Goal: Information Seeking & Learning: Learn about a topic

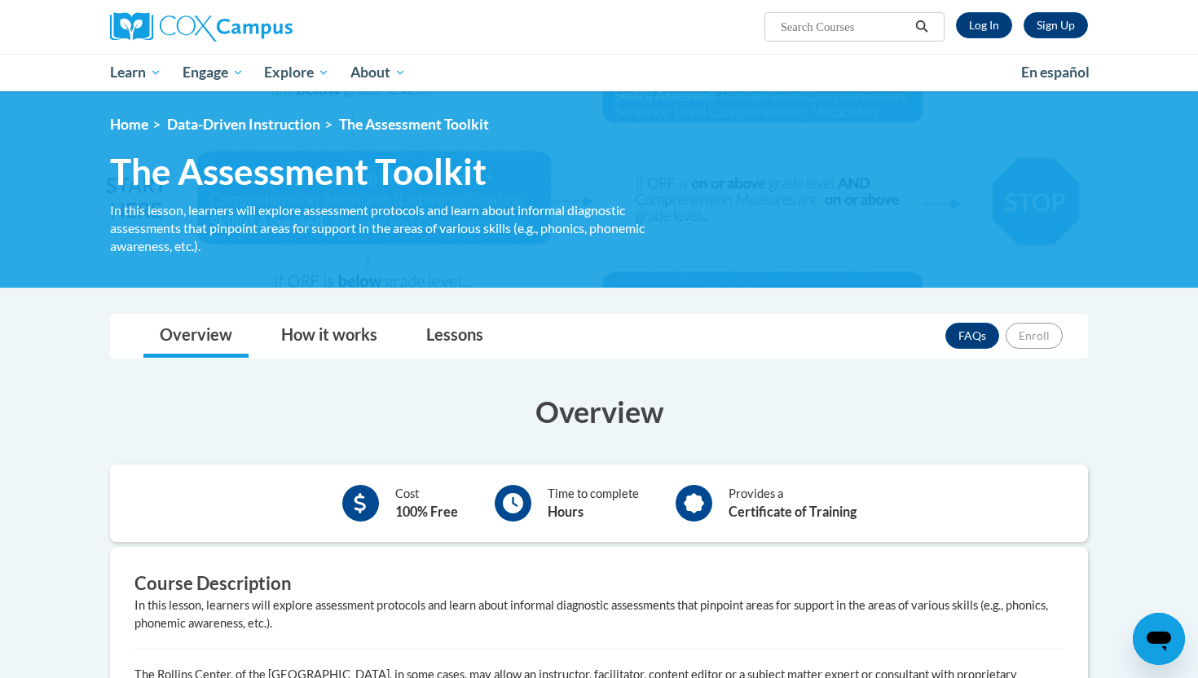
click at [780, 122] on ol "Home Data-Driven Instruction The Assessment Toolkit" at bounding box center [599, 125] width 978 height 18
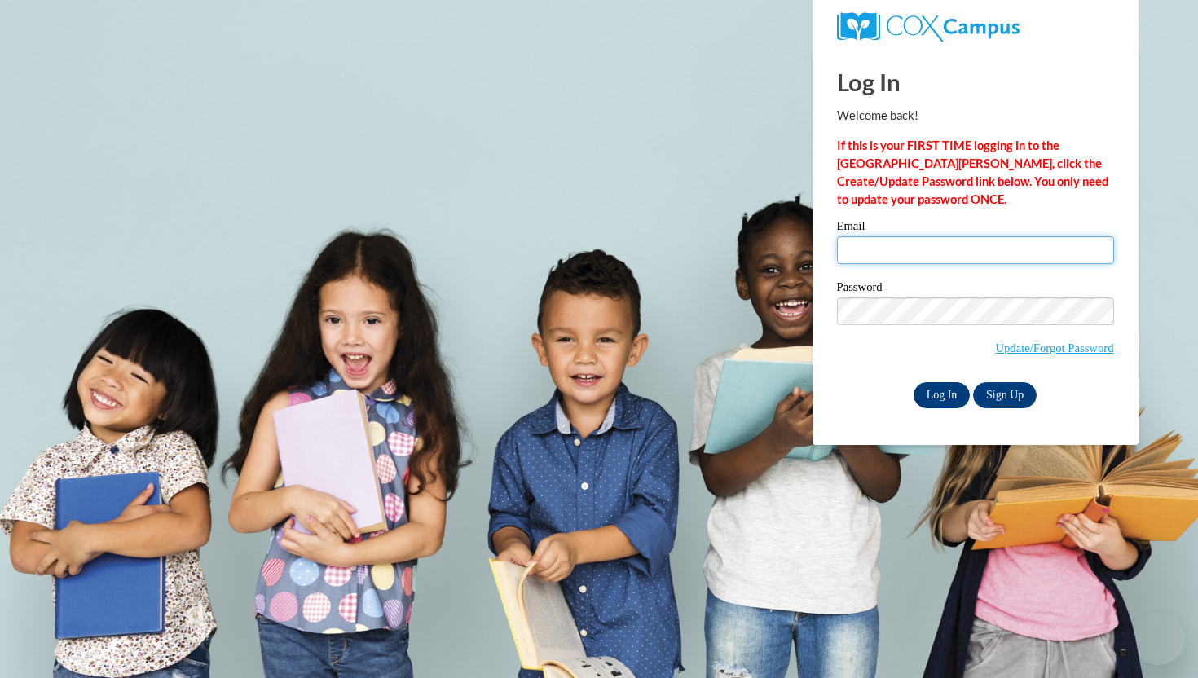
type input "[EMAIL_ADDRESS][DOMAIN_NAME]"
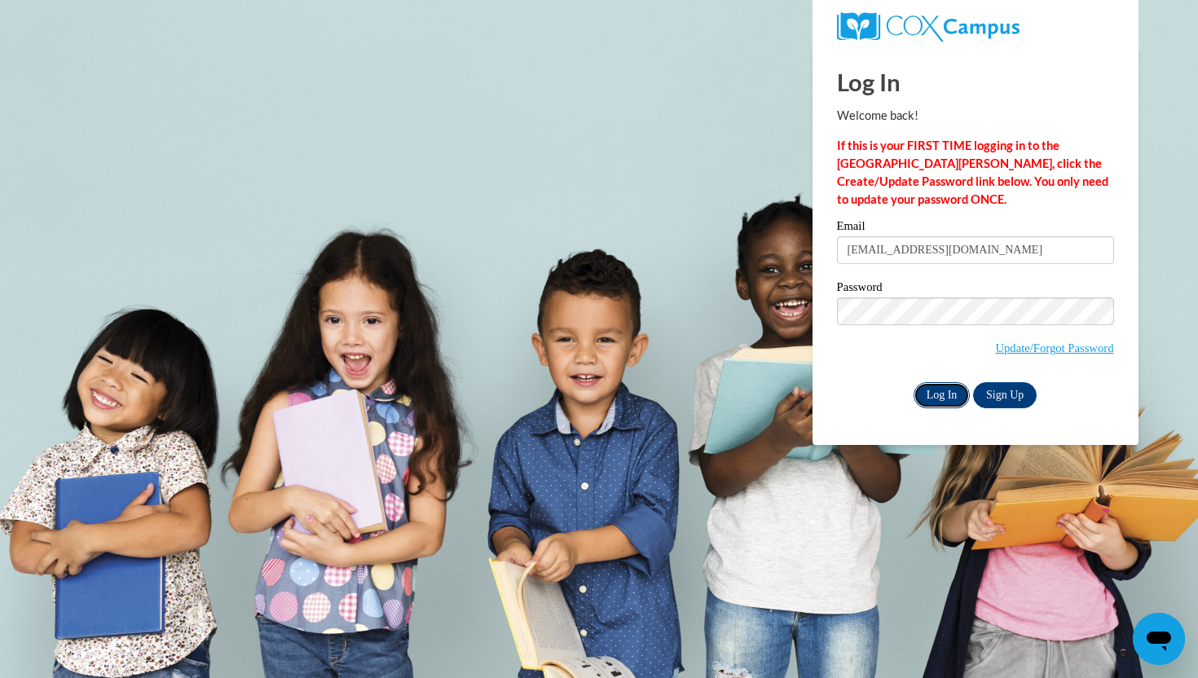
click at [943, 392] on input "Log In" at bounding box center [941, 395] width 57 height 26
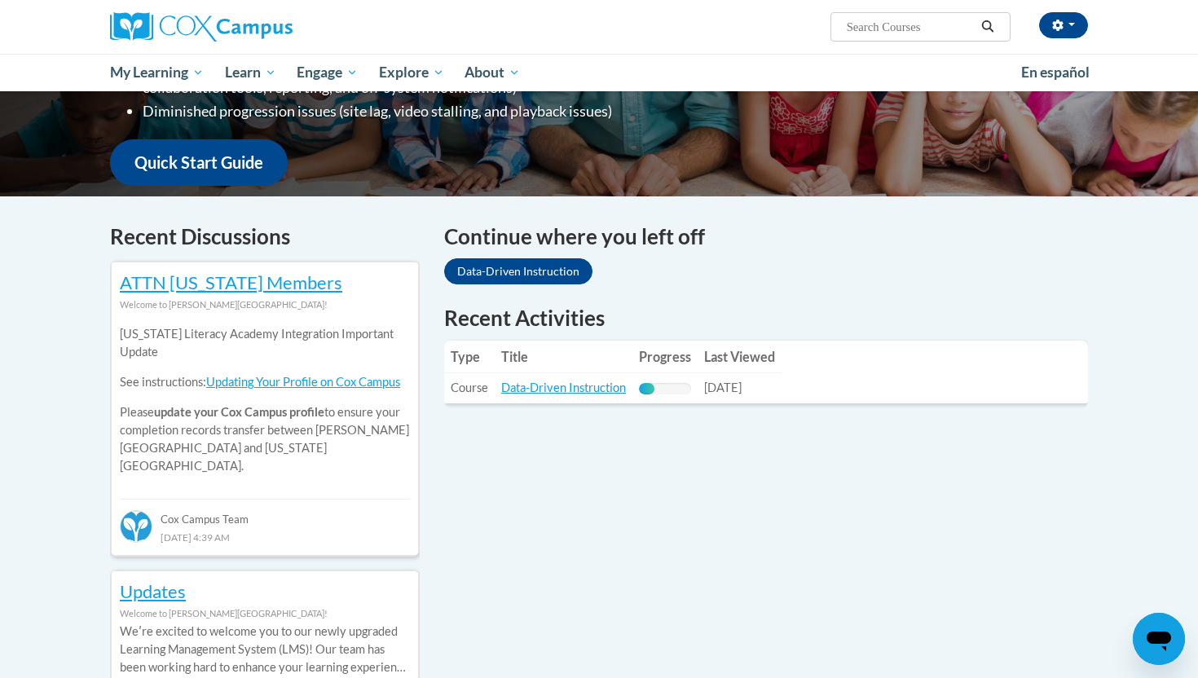
scroll to position [382, 0]
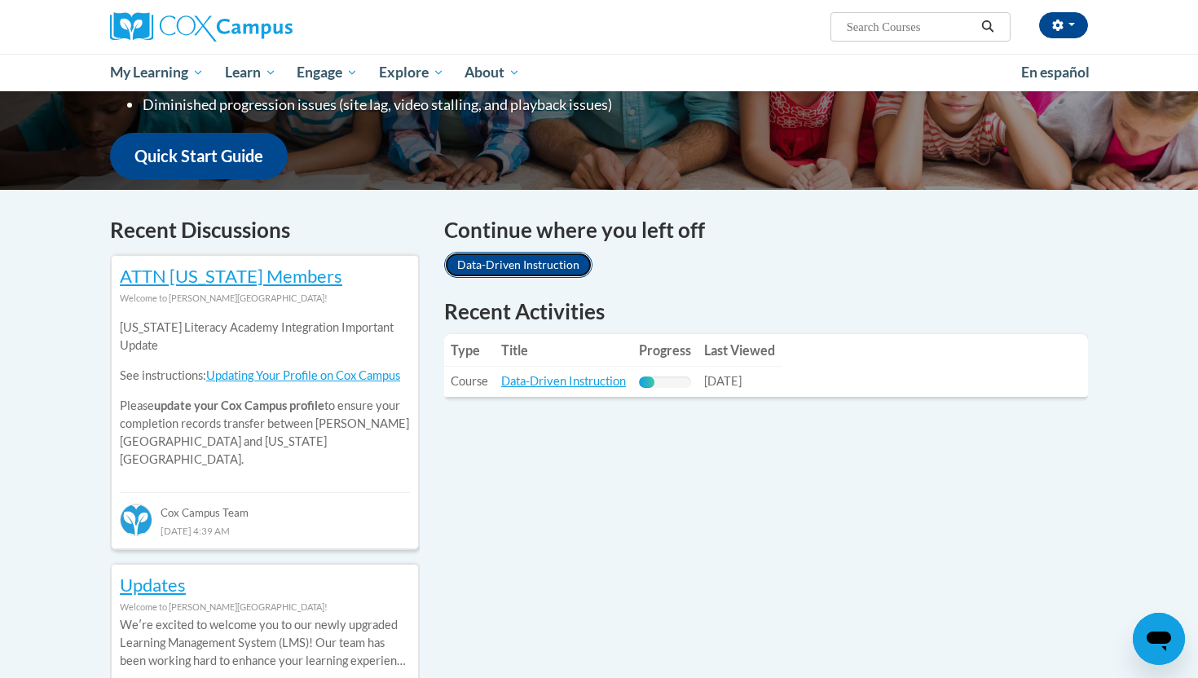
click at [556, 266] on link "Data-Driven Instruction" at bounding box center [518, 265] width 148 height 26
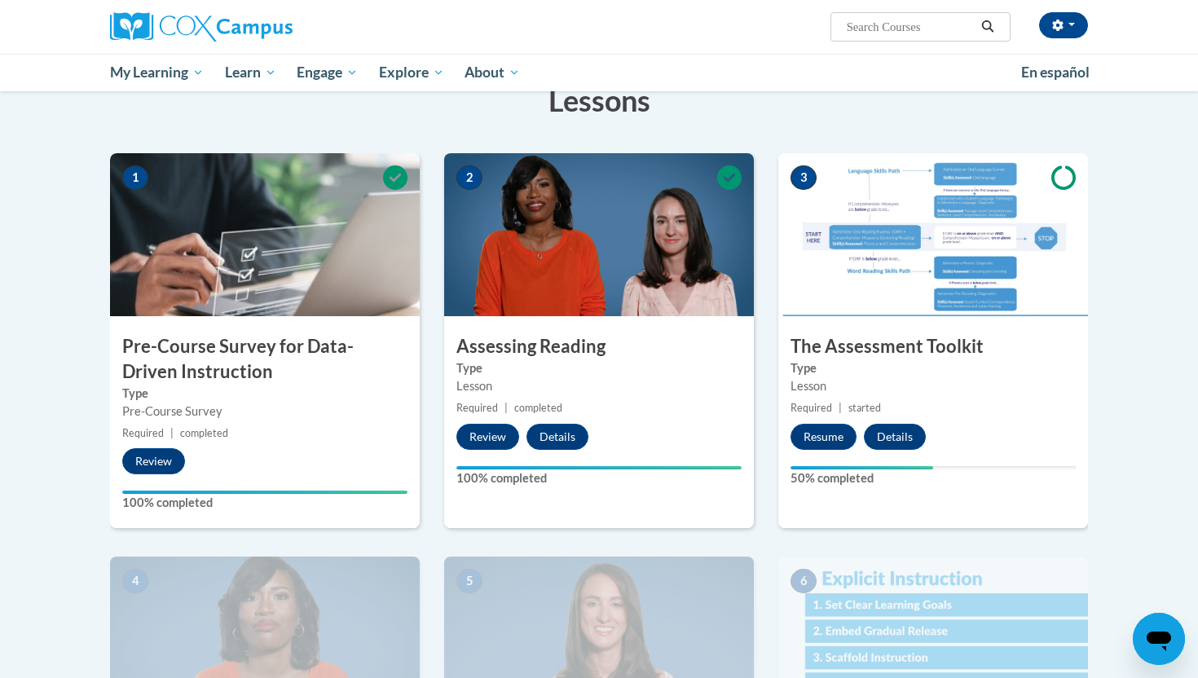
scroll to position [288, 0]
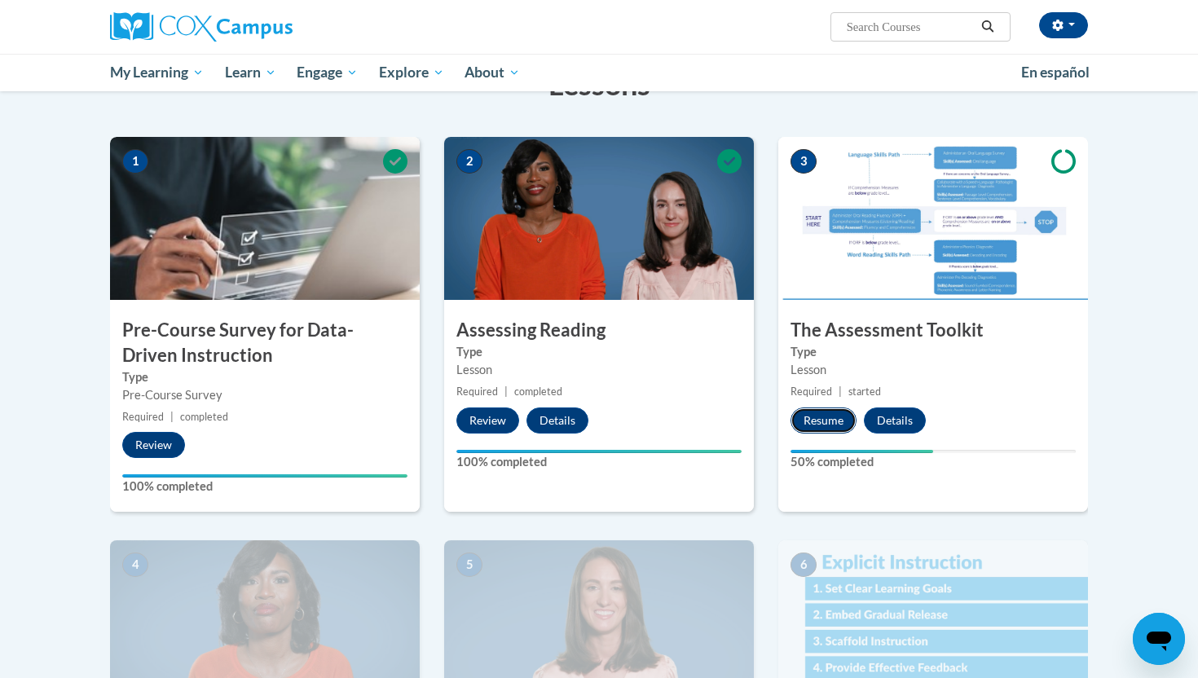
click at [836, 420] on button "Resume" at bounding box center [823, 420] width 66 height 26
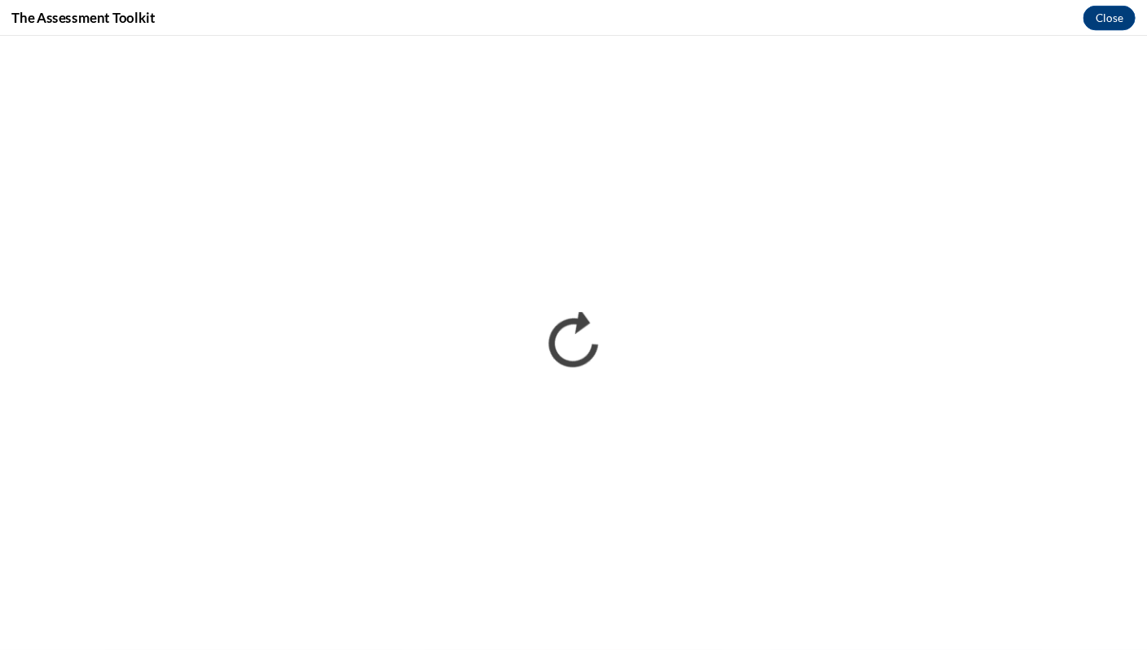
scroll to position [0, 0]
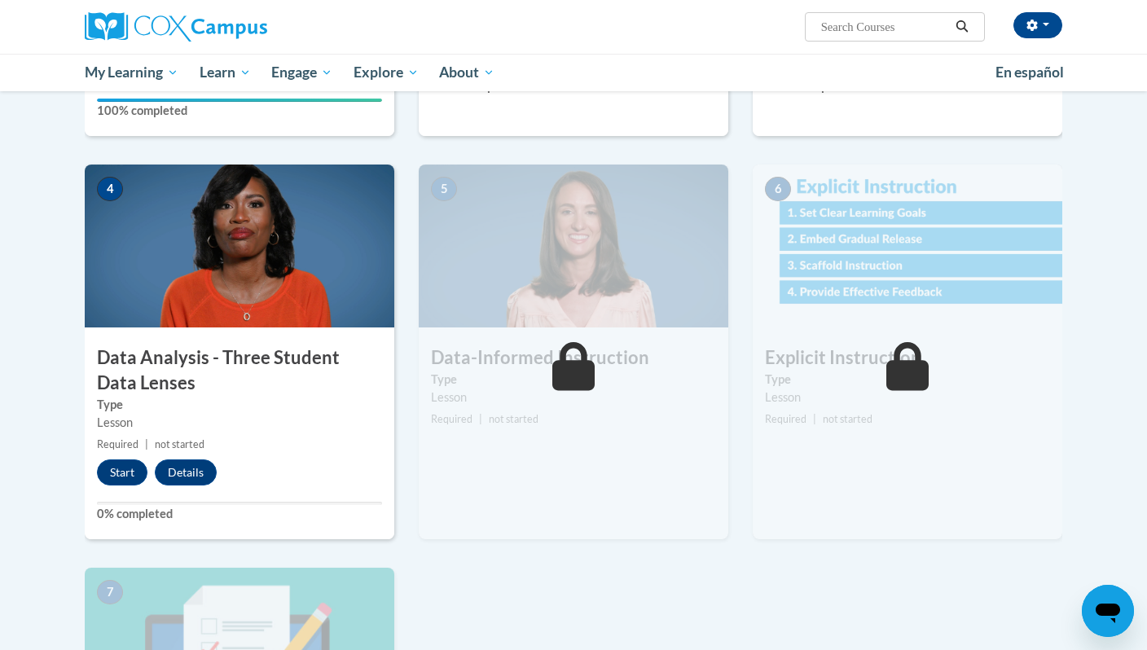
scroll to position [661, 0]
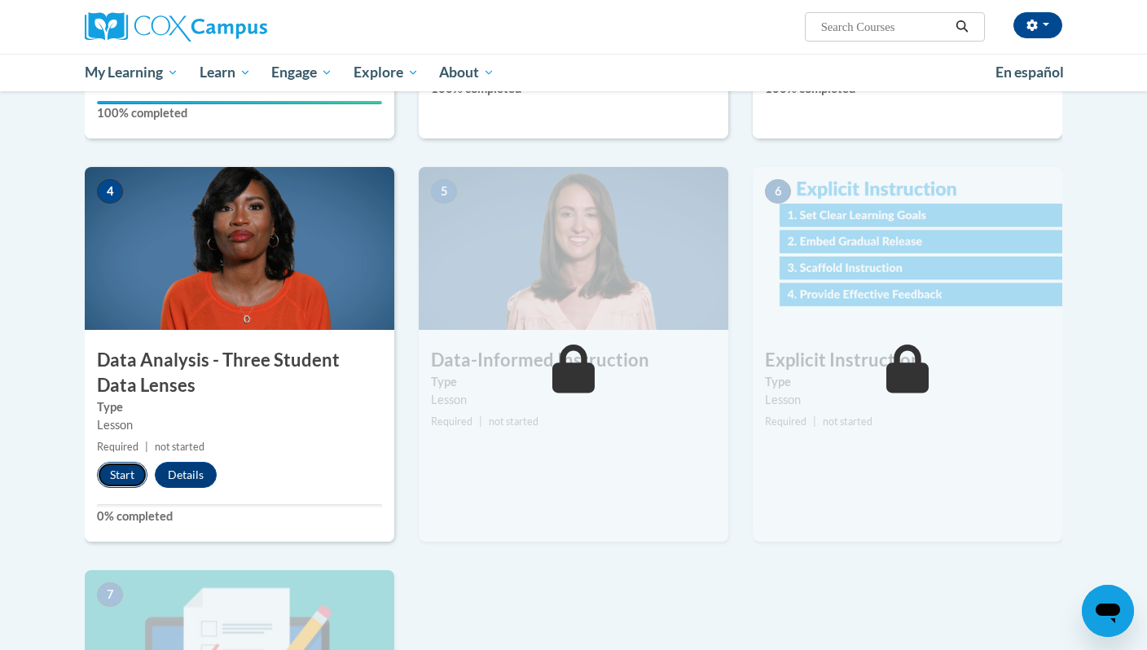
click at [123, 477] on button "Start" at bounding box center [122, 475] width 51 height 26
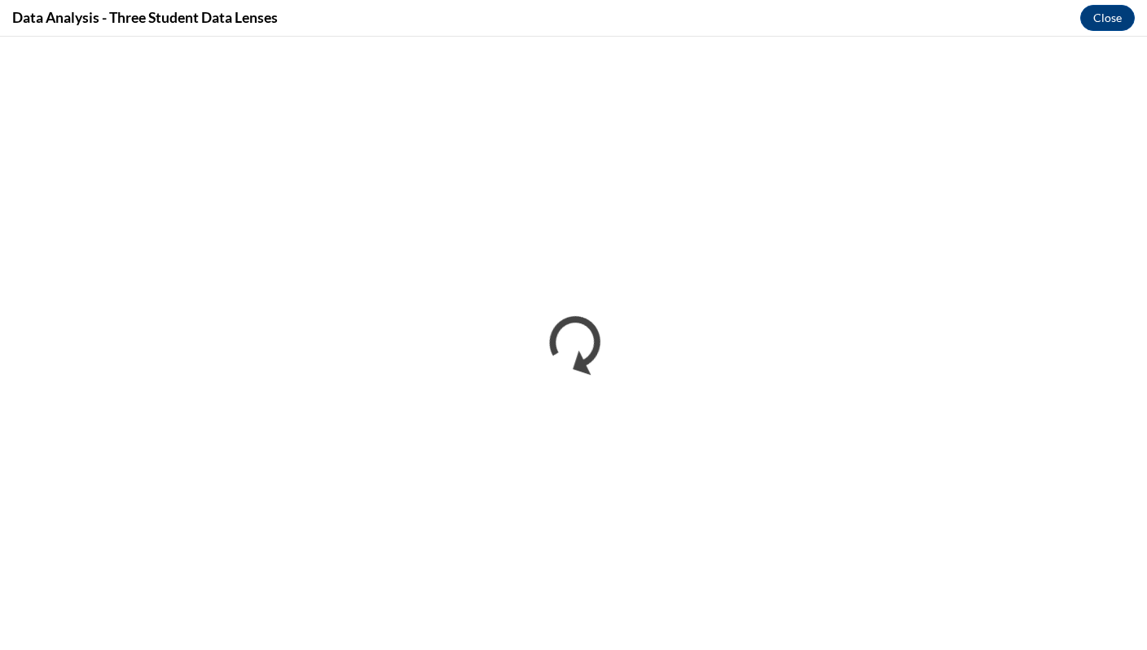
scroll to position [0, 0]
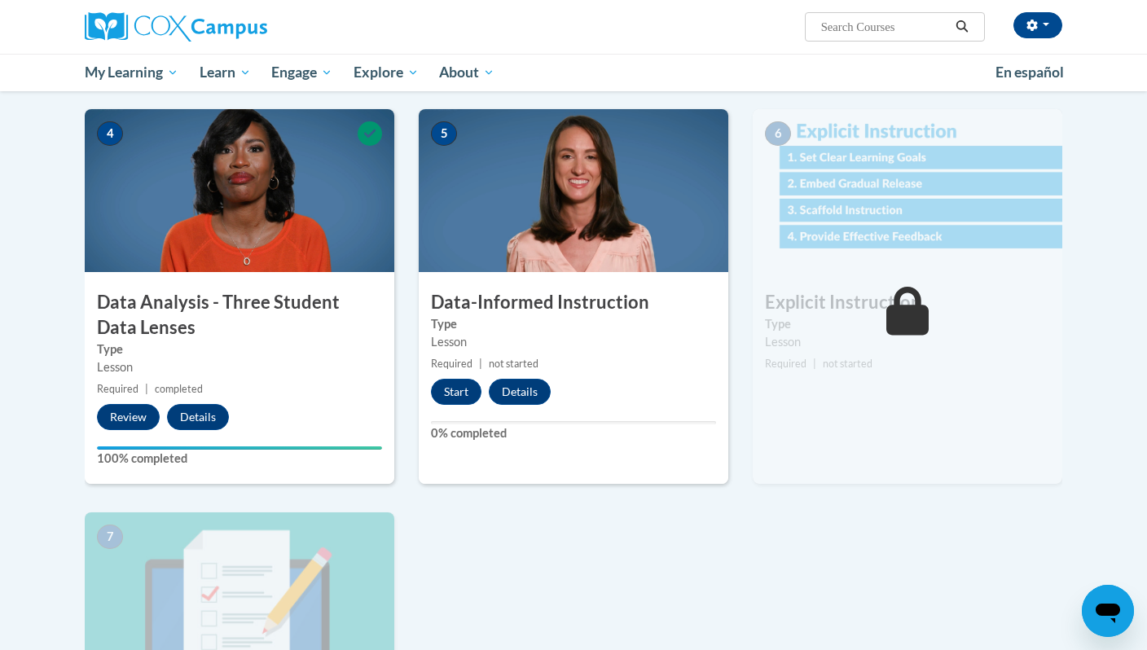
scroll to position [726, 0]
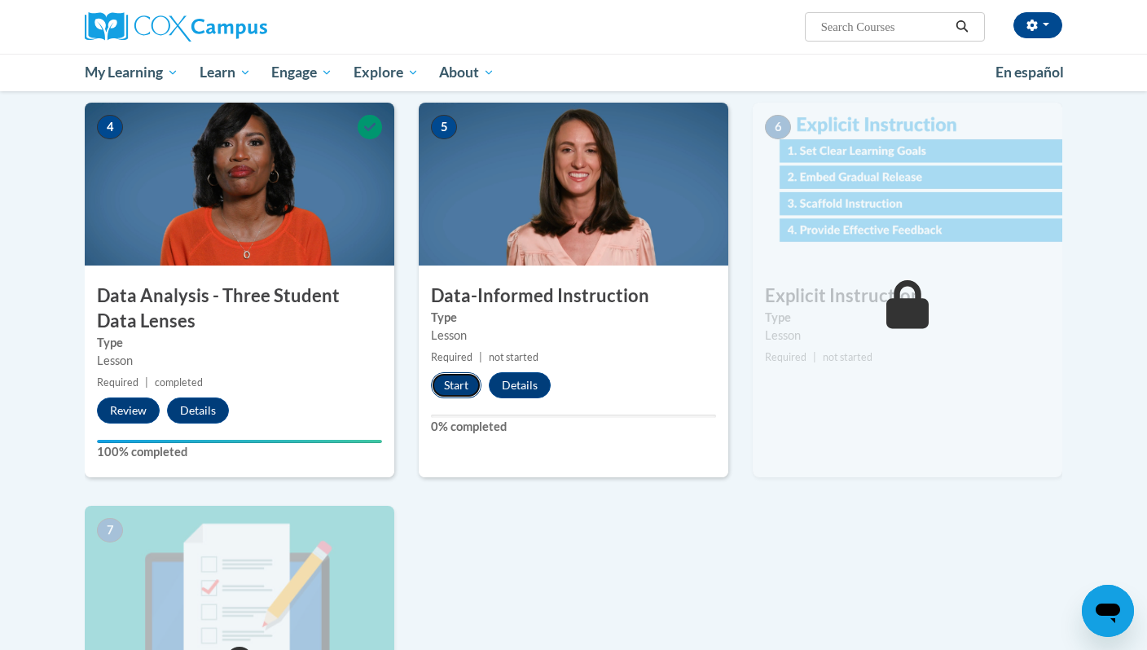
click at [455, 385] on button "Start" at bounding box center [456, 385] width 51 height 26
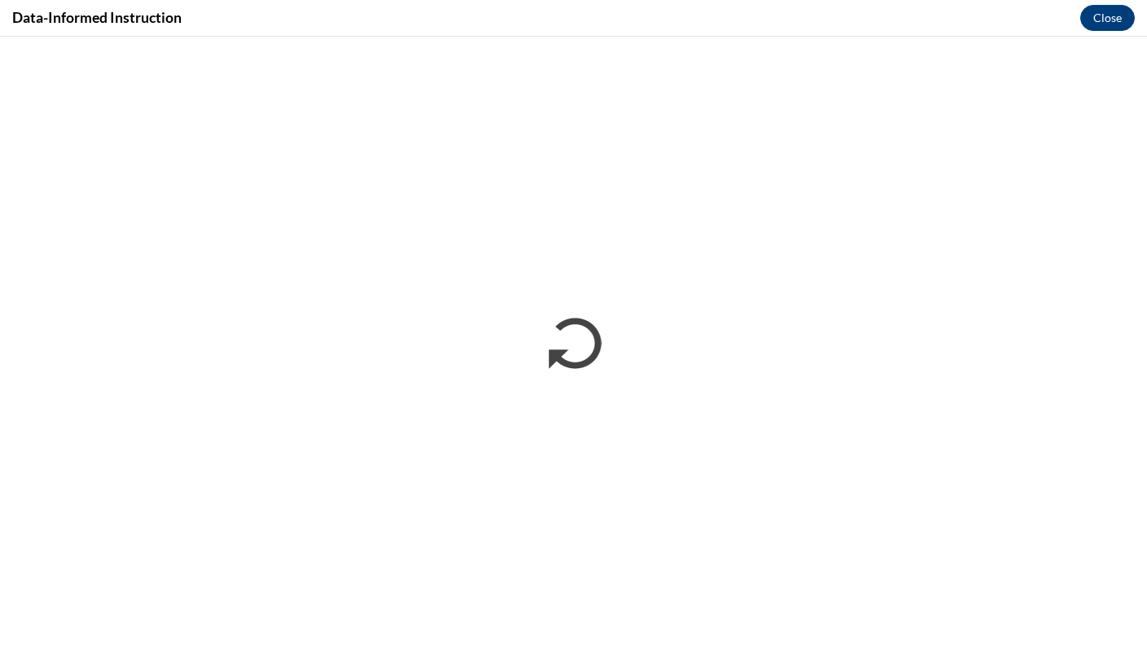
scroll to position [0, 0]
